Goal: Information Seeking & Learning: Check status

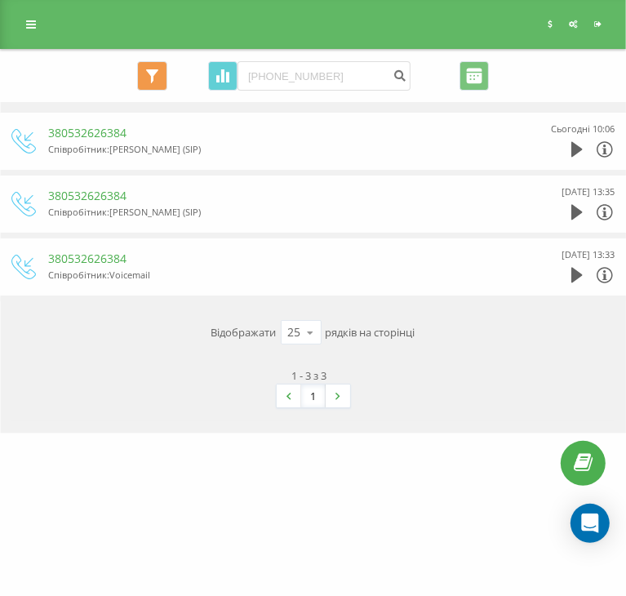
click at [258, 77] on input "[PHONE_NUMBER]" at bounding box center [324, 75] width 173 height 29
type input "380992866422"
click at [393, 72] on icon "submit" at bounding box center [400, 74] width 14 height 10
